Goal: Task Accomplishment & Management: Use online tool/utility

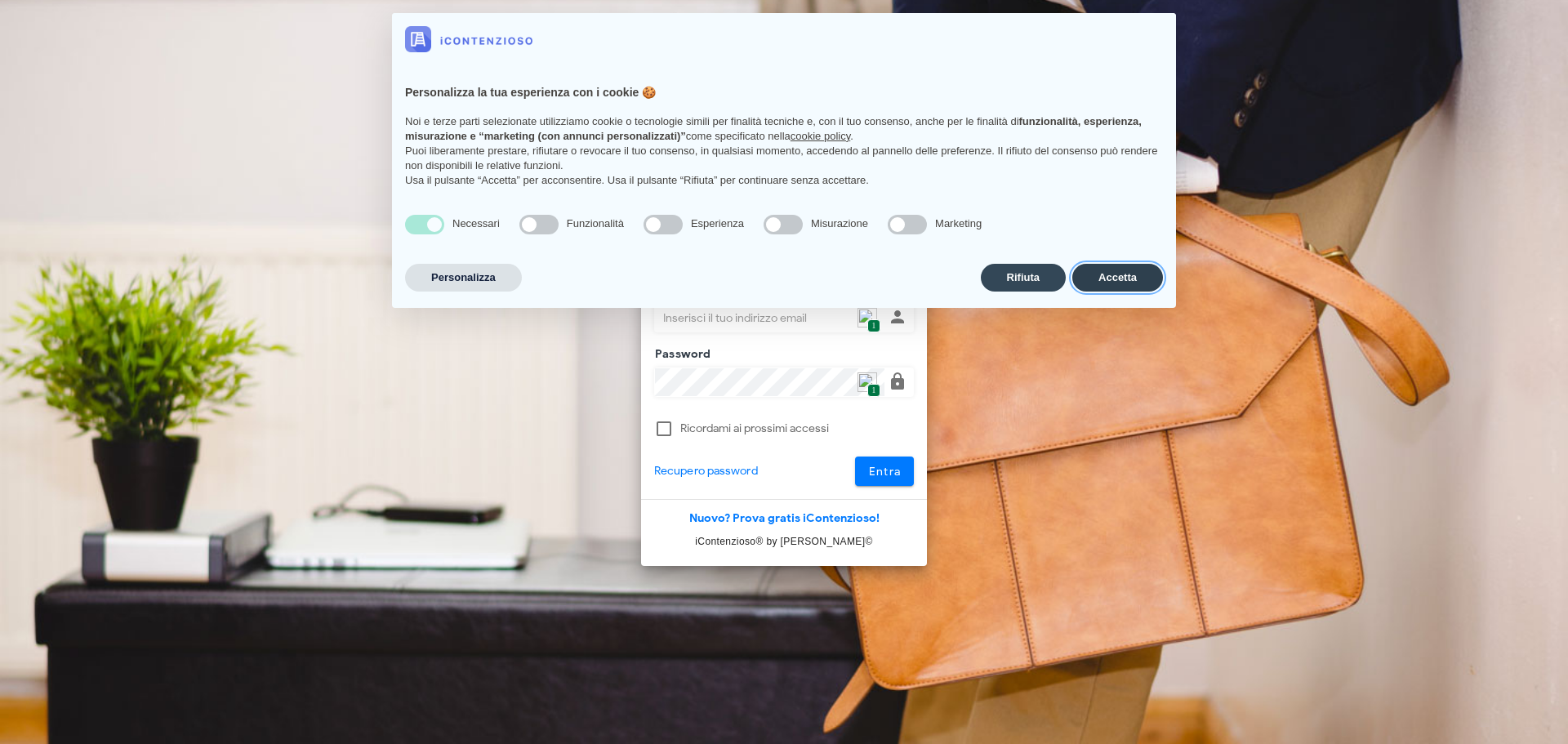
click at [1131, 274] on button "Accetta" at bounding box center [1117, 277] width 91 height 28
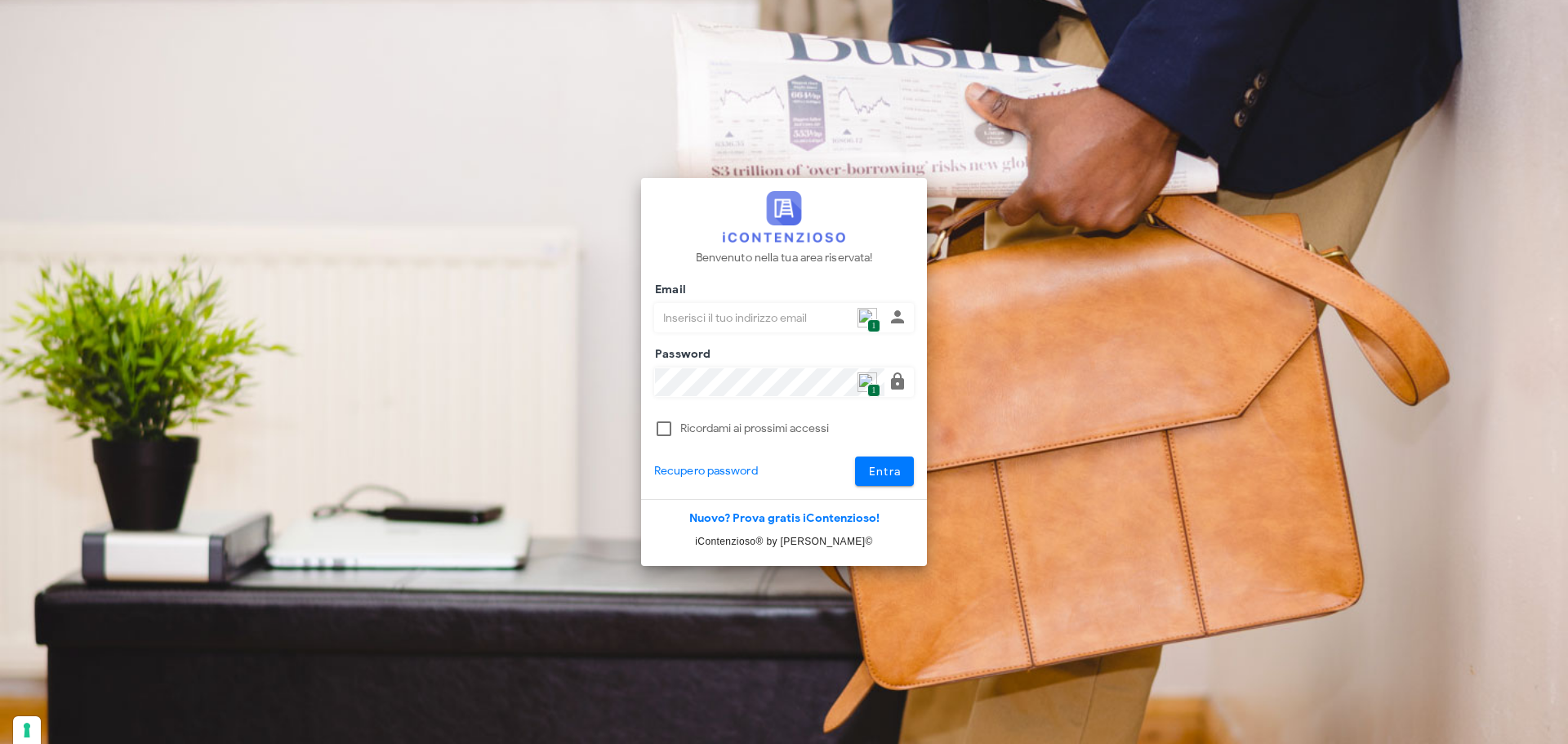
click at [873, 320] on span "1" at bounding box center [874, 326] width 13 height 14
type input "[PERSON_NAME][EMAIL_ADDRESS][DOMAIN_NAME]"
click at [871, 460] on button "Entra" at bounding box center [884, 471] width 60 height 29
